Goal: Find specific page/section: Find specific page/section

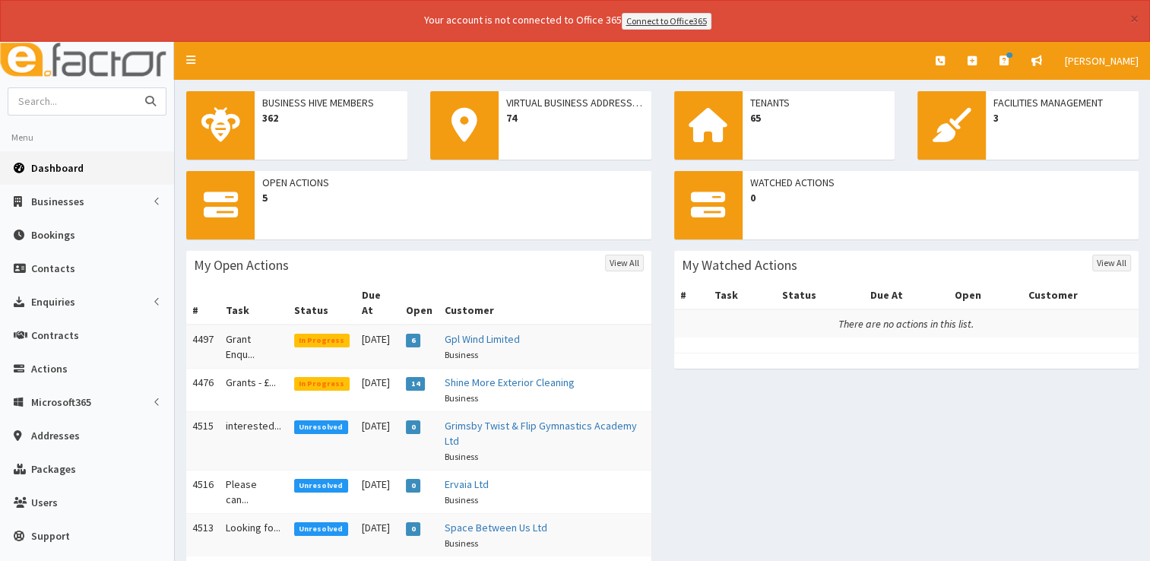
click at [70, 103] on input "text" at bounding box center [72, 101] width 128 height 27
type input "think"
click at [135, 88] on button "submit" at bounding box center [150, 101] width 30 height 27
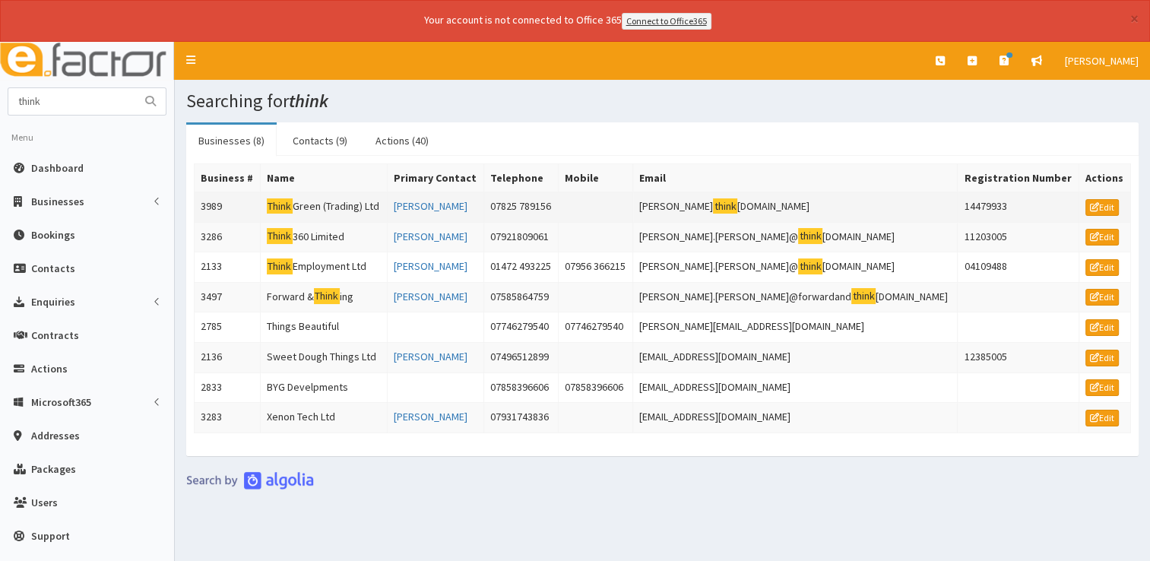
click at [306, 198] on td "Think Green (Trading) Ltd" at bounding box center [323, 207] width 127 height 30
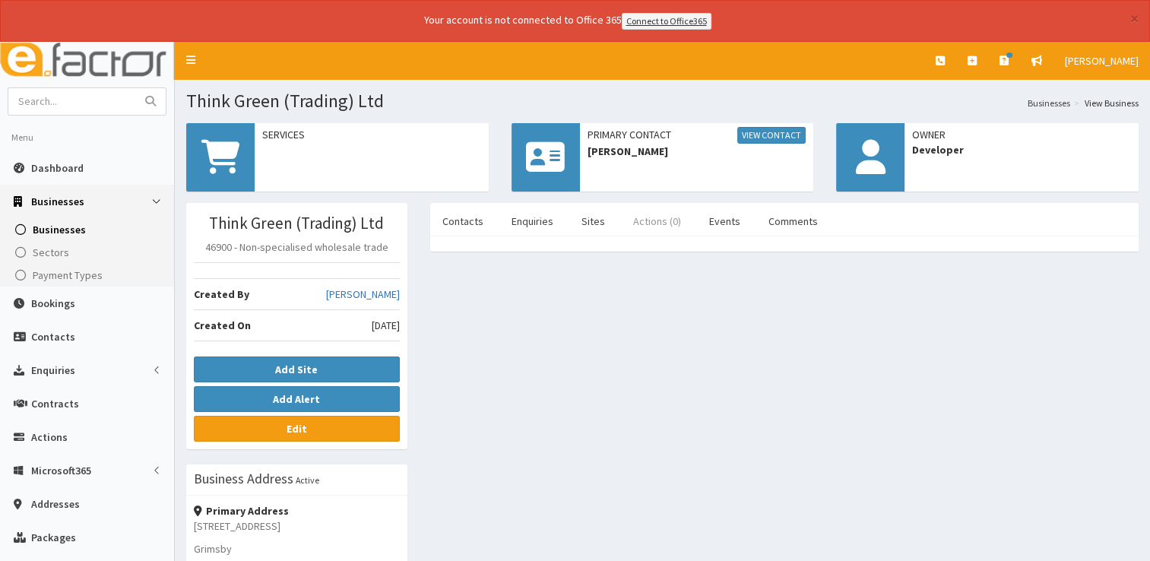
click at [653, 227] on link "Actions (0)" at bounding box center [657, 221] width 72 height 32
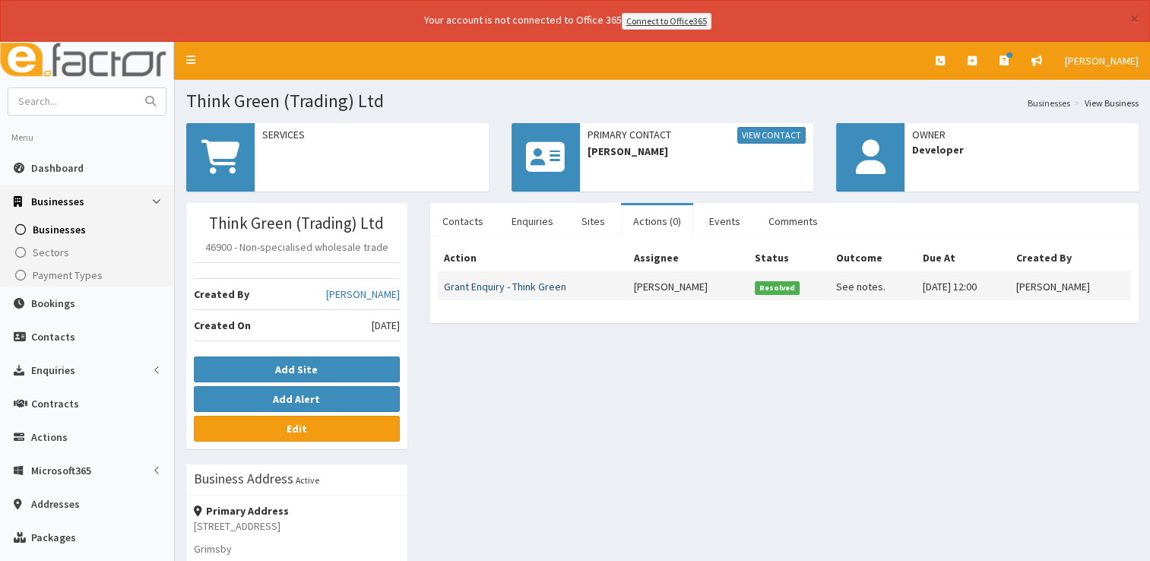
click at [505, 287] on link "Grant Enquiry - Think Green" at bounding box center [505, 287] width 122 height 14
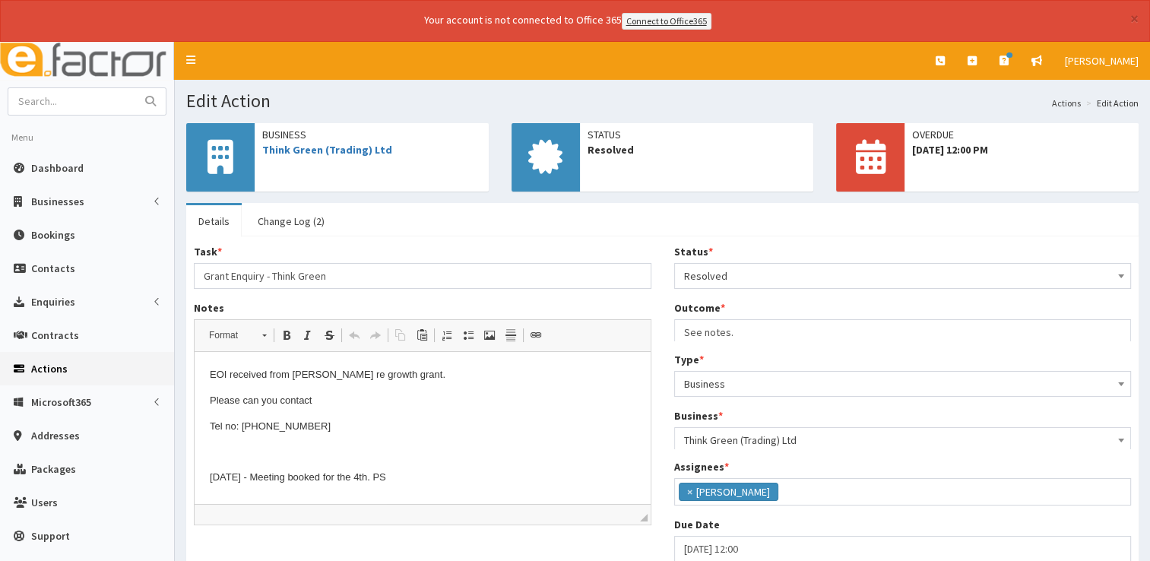
scroll to position [80, 0]
